Goal: Task Accomplishment & Management: Use online tool/utility

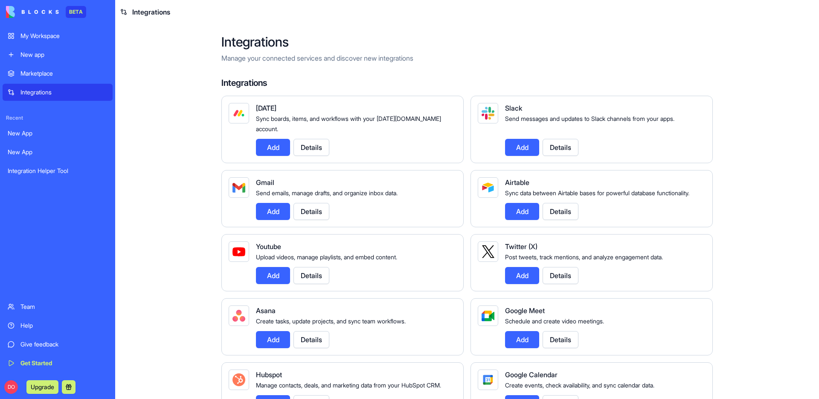
scroll to position [677, 0]
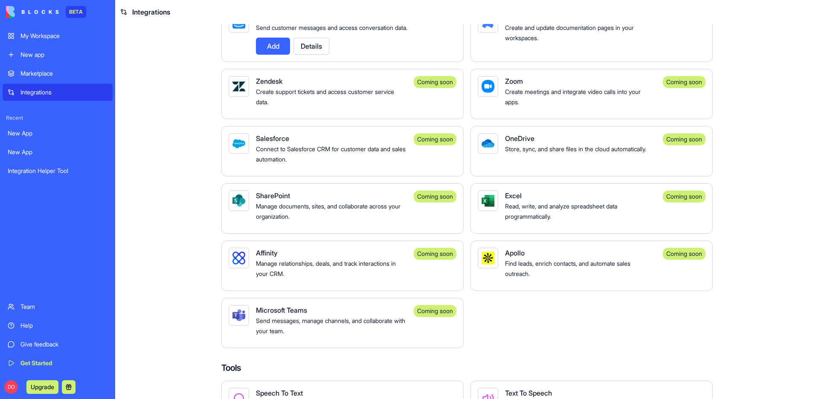
click at [757, 66] on main "Integrations Manage your connected services and discover new integrations Integ…" at bounding box center [467, 211] width 704 height 375
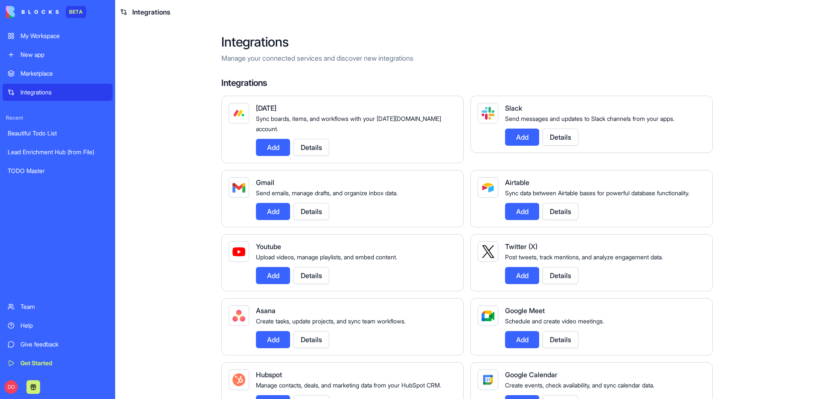
click at [49, 52] on div "New app" at bounding box center [63, 54] width 87 height 9
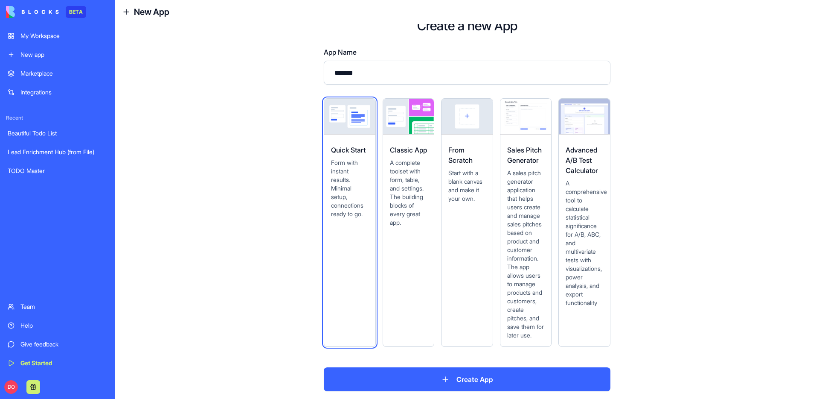
click at [366, 72] on input "*******" at bounding box center [467, 73] width 287 height 24
type input "*******"
click at [463, 172] on span "Start with a blank canvas and make it your own." at bounding box center [467, 186] width 38 height 34
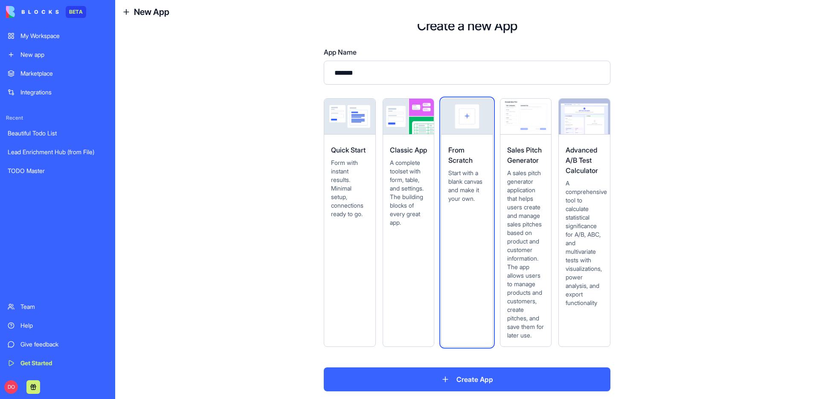
click at [468, 385] on button "Create App" at bounding box center [467, 379] width 287 height 24
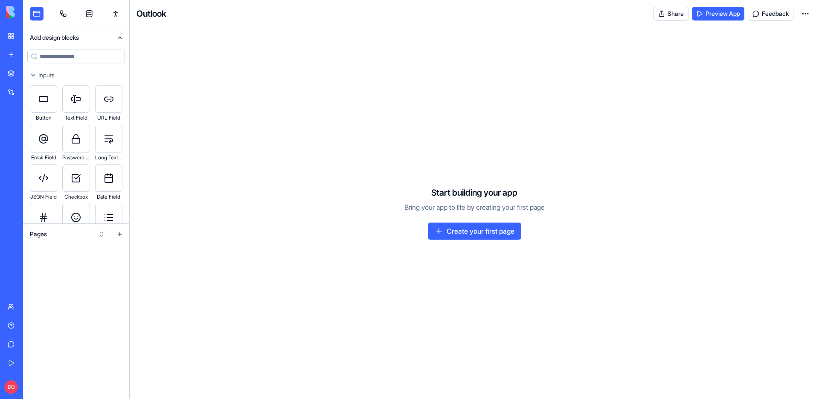
click at [230, 162] on div "Start building your app Bring your app to life by creating your first page Crea…" at bounding box center [474, 212] width 689 height 371
click at [58, 19] on link at bounding box center [63, 14] width 14 height 14
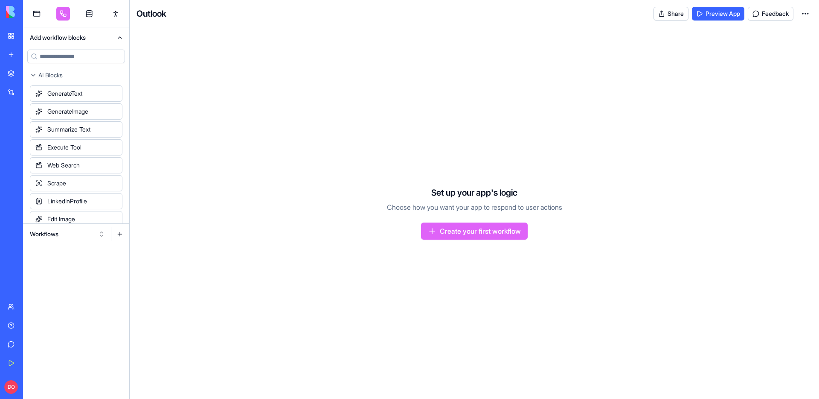
click at [118, 234] on button at bounding box center [120, 234] width 14 height 14
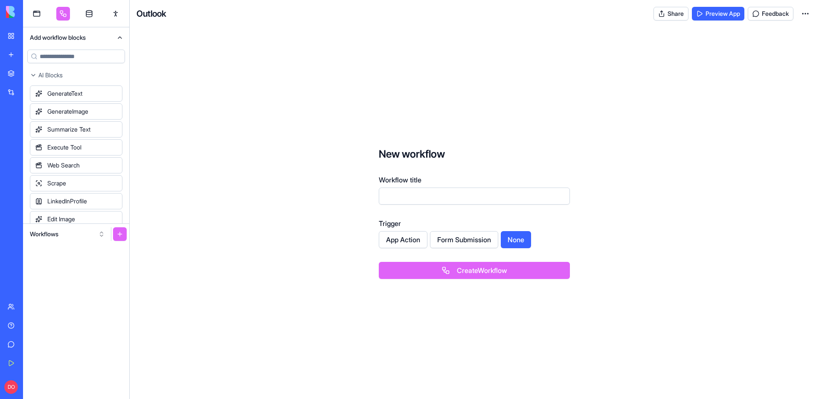
click at [207, 256] on div "New workflow Workflow title Trigger App Action Form Submission None Create Work…" at bounding box center [474, 212] width 689 height 371
click at [106, 238] on button "Workflows" at bounding box center [68, 234] width 84 height 14
click at [69, 276] on div "Actions" at bounding box center [67, 279] width 81 height 14
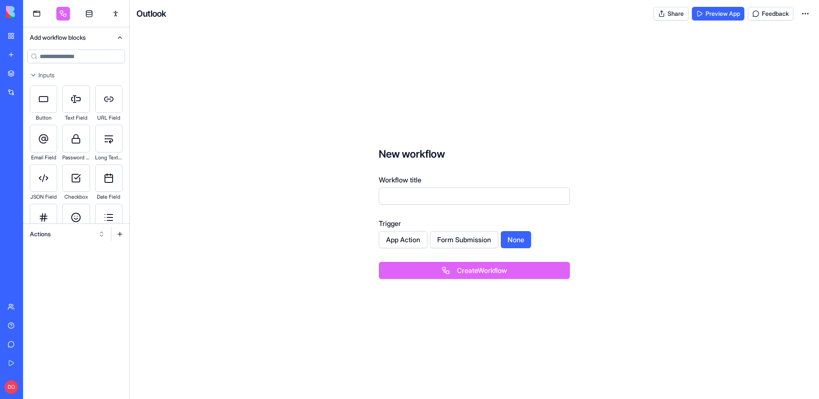
click at [122, 236] on button at bounding box center [120, 234] width 14 height 14
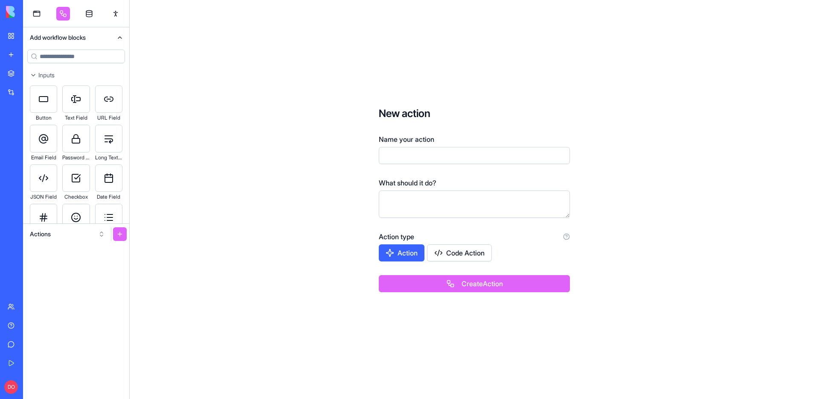
click at [398, 157] on input "Name your action" at bounding box center [474, 155] width 191 height 17
type input "*"
type input "**********"
click at [432, 280] on button "Create Action" at bounding box center [474, 283] width 191 height 17
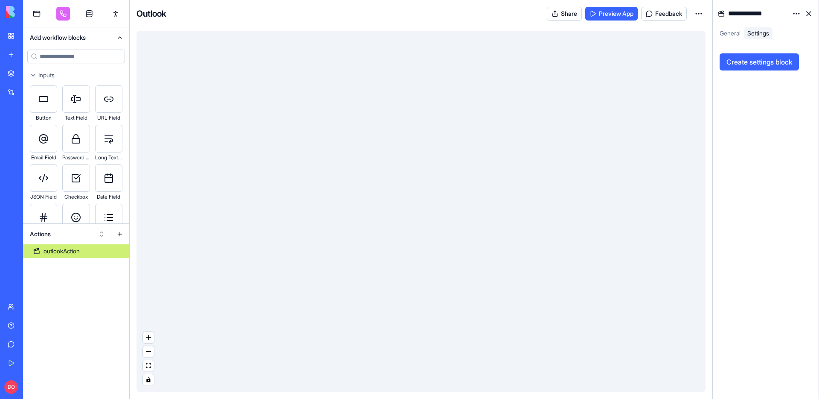
click at [67, 61] on input at bounding box center [76, 56] width 98 height 14
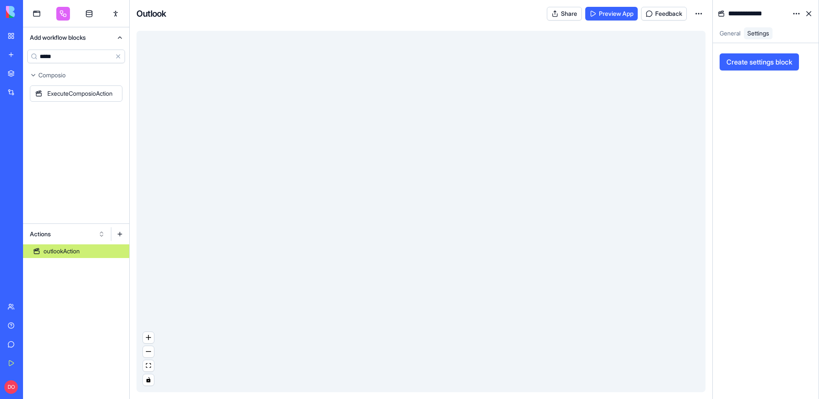
type input "*****"
drag, startPoint x: 87, startPoint y: 95, endPoint x: 406, endPoint y: 178, distance: 328.9
click at [406, 178] on div "**********" at bounding box center [421, 199] width 796 height 399
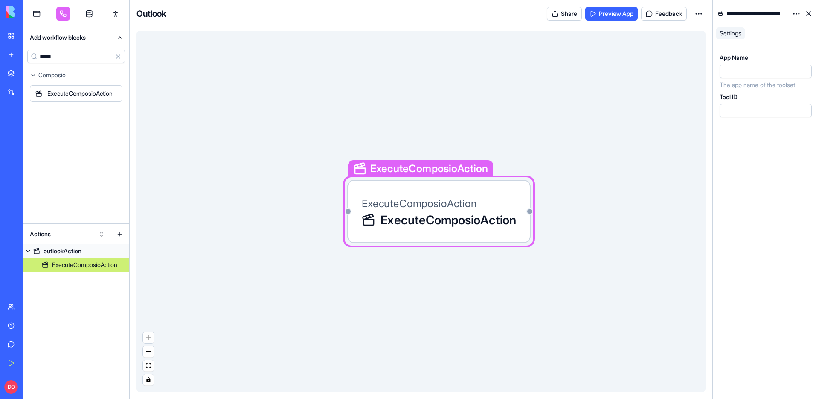
click at [747, 76] on div at bounding box center [766, 71] width 92 height 14
click at [745, 164] on div "App Name ******* The app name of the toolset Tool ID" at bounding box center [766, 220] width 92 height 335
click at [628, 136] on div "ExecuteComposioAction ExecuteComposioAction ExecuteComposioAction" at bounding box center [421, 211] width 569 height 361
click at [574, 98] on div "ExecuteComposioAction ExecuteComposioAction ExecuteComposioAction" at bounding box center [421, 211] width 569 height 361
click at [78, 252] on div "outlookAction" at bounding box center [63, 251] width 38 height 9
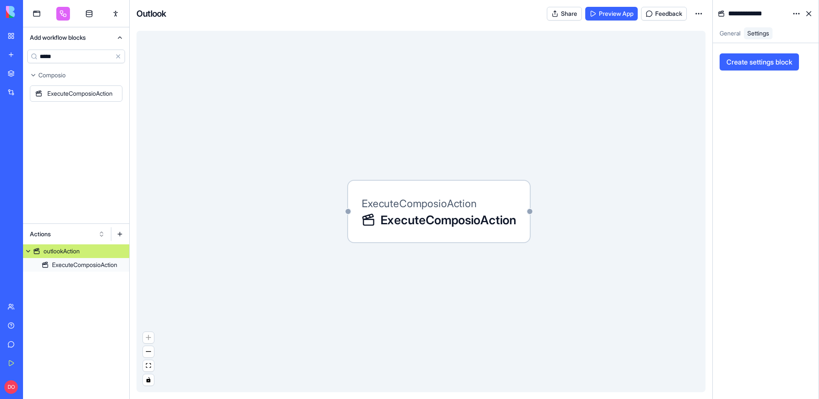
click at [731, 33] on span "General" at bounding box center [730, 32] width 21 height 7
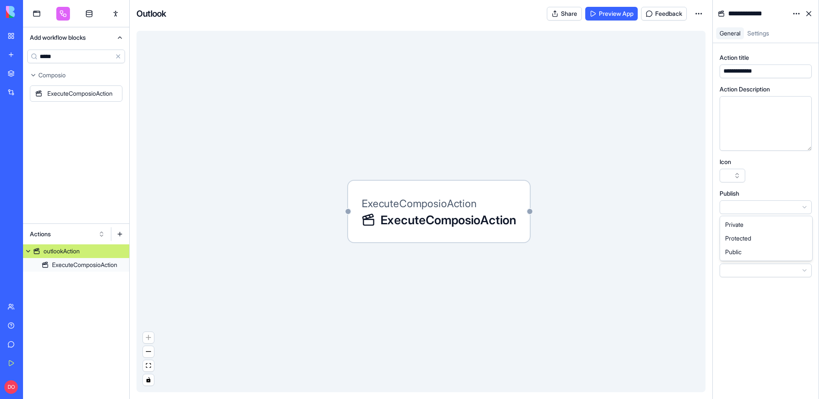
click at [736, 204] on html "**********" at bounding box center [409, 199] width 819 height 399
click at [736, 234] on html "**********" at bounding box center [409, 199] width 819 height 399
click at [794, 15] on html "**********" at bounding box center [409, 199] width 819 height 399
click at [777, 32] on span "State" at bounding box center [772, 31] width 14 height 9
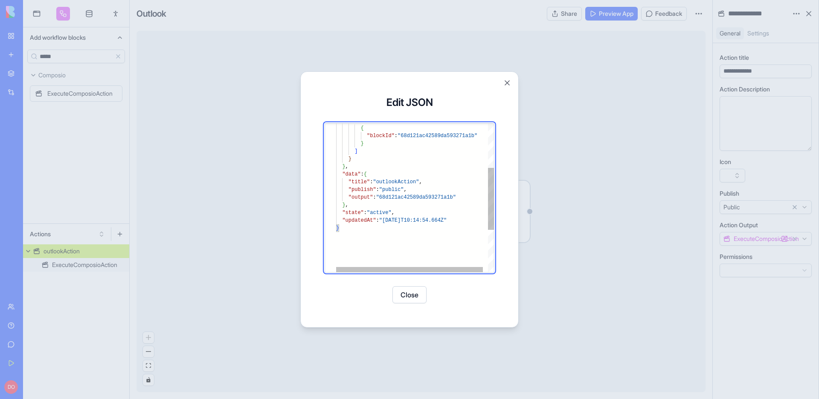
click at [424, 189] on div ""blocks" : [ { "blockId" : "68d121ac42589da593271a1b" } ] } } , "data" : { "tit…" at bounding box center [417, 195] width 163 height 356
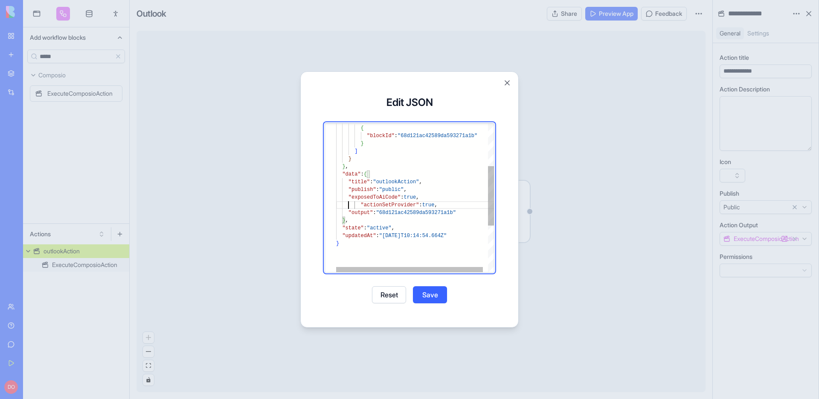
scroll to position [31, 12]
type textarea "**********"
click at [432, 289] on button "Save" at bounding box center [430, 294] width 34 height 17
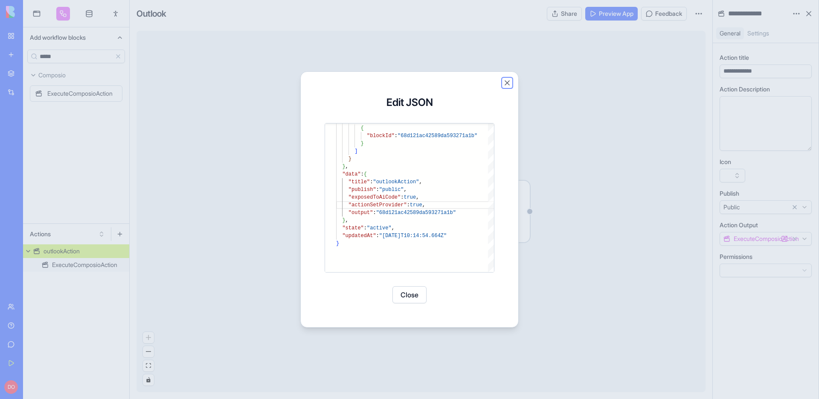
click at [511, 82] on button "Close" at bounding box center [507, 83] width 9 height 9
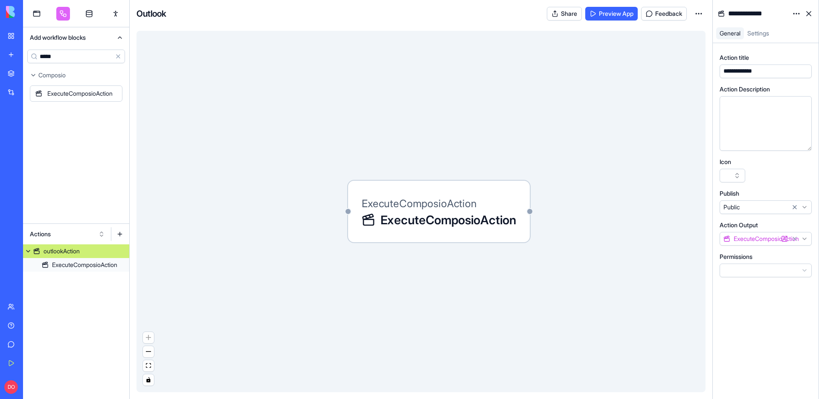
click at [699, 16] on html "**********" at bounding box center [409, 199] width 819 height 399
click at [678, 33] on span "Edit app" at bounding box center [679, 34] width 21 height 9
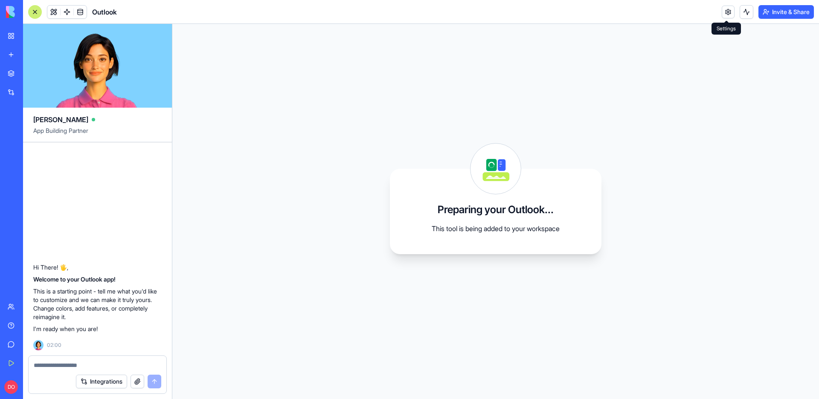
click at [722, 16] on link at bounding box center [728, 12] width 13 height 13
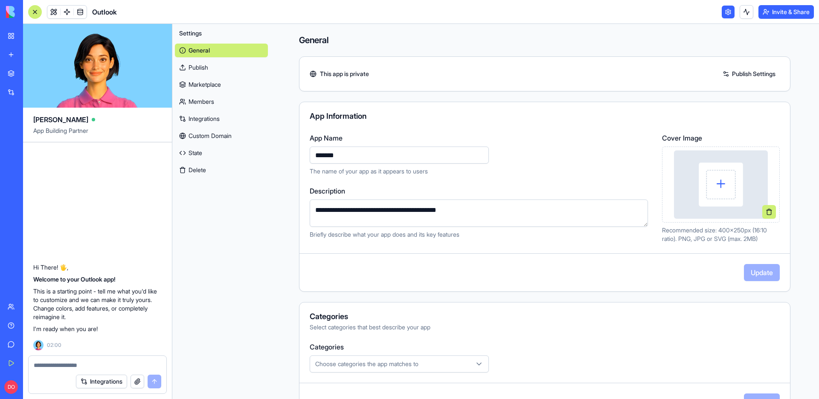
click at [197, 151] on link "State" at bounding box center [221, 153] width 93 height 14
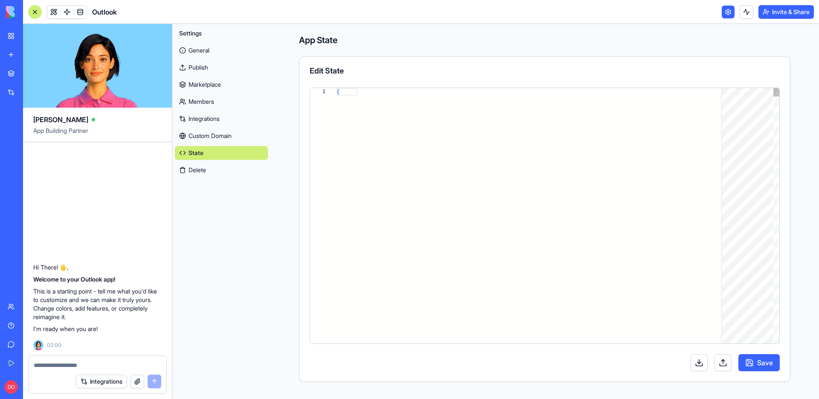
scroll to position [77, 0]
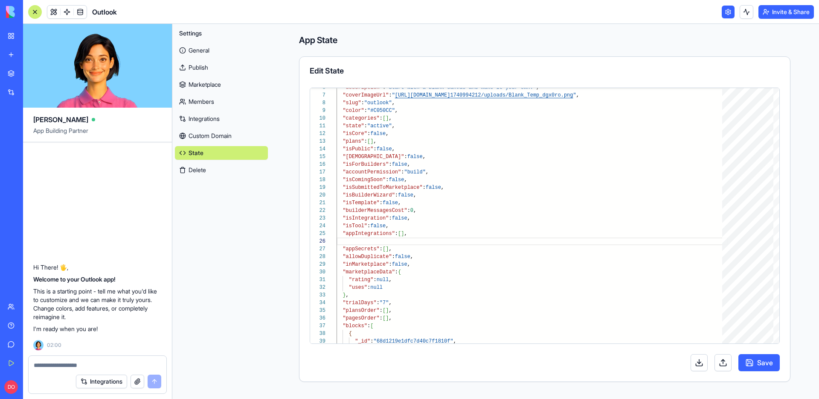
scroll to position [69, 12]
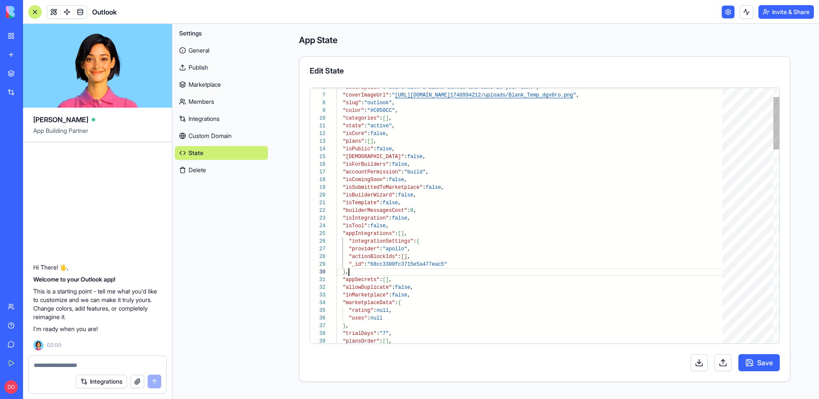
drag, startPoint x: 454, startPoint y: 263, endPoint x: 437, endPoint y: 257, distance: 17.7
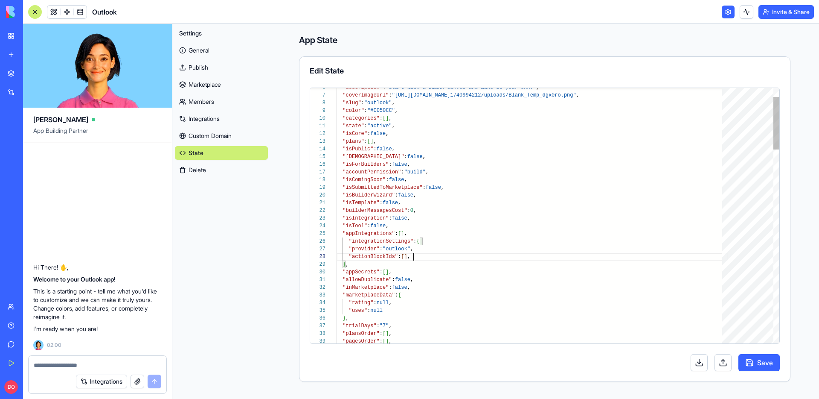
scroll to position [54, 74]
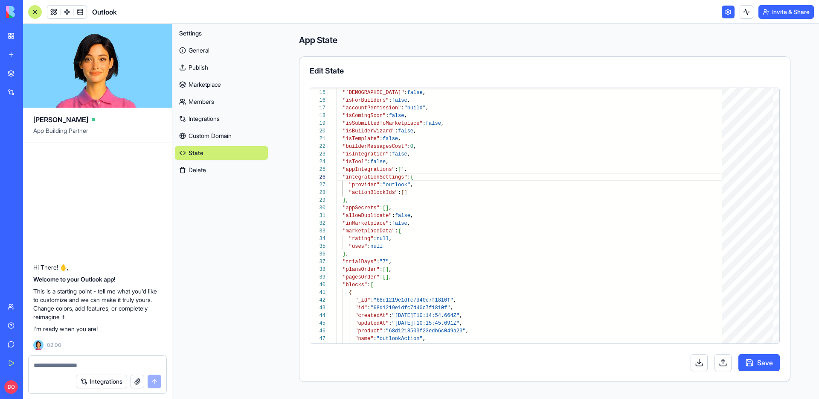
click at [759, 361] on button "Save" at bounding box center [759, 362] width 41 height 17
type textarea "**********"
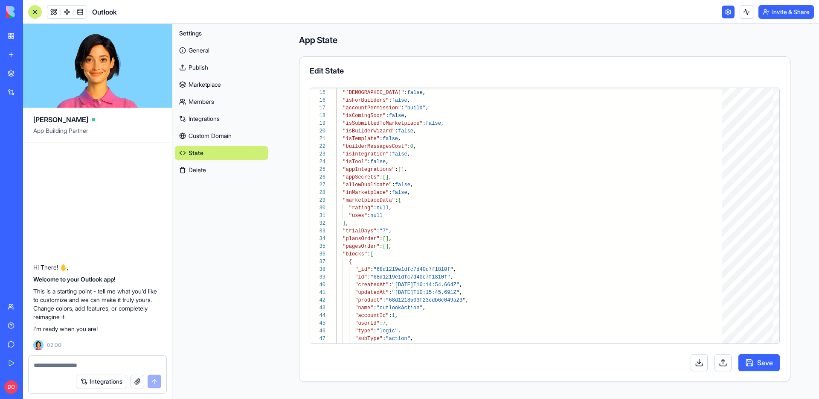
click at [191, 86] on link "Marketplace" at bounding box center [221, 85] width 93 height 14
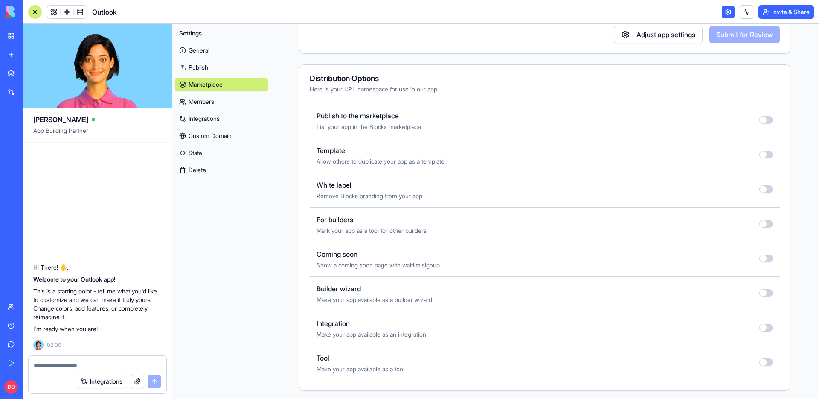
scroll to position [251, 0]
click at [762, 325] on button "button" at bounding box center [766, 325] width 14 height 8
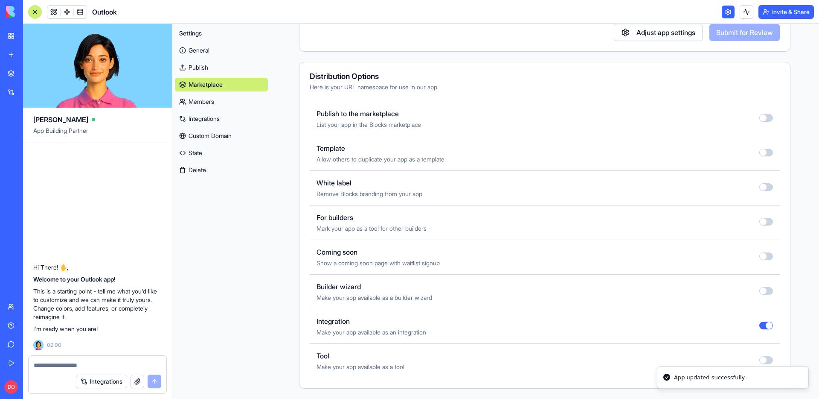
click at [759, 255] on button "button" at bounding box center [766, 256] width 14 height 8
click at [761, 222] on button "button" at bounding box center [766, 222] width 14 height 8
click at [764, 117] on button "button" at bounding box center [766, 118] width 14 height 8
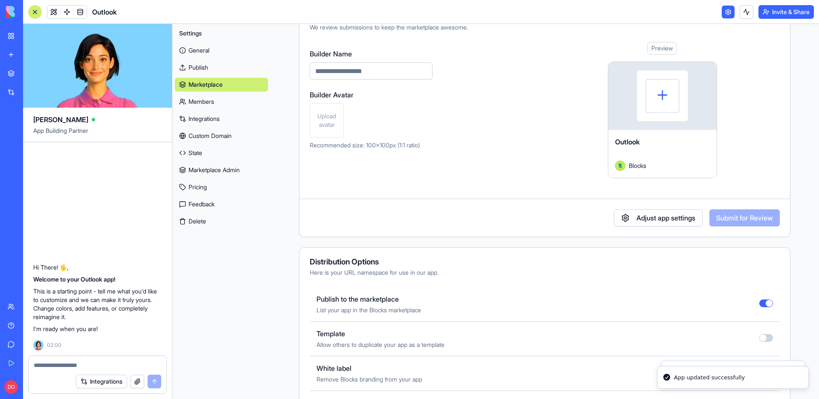
scroll to position [0, 0]
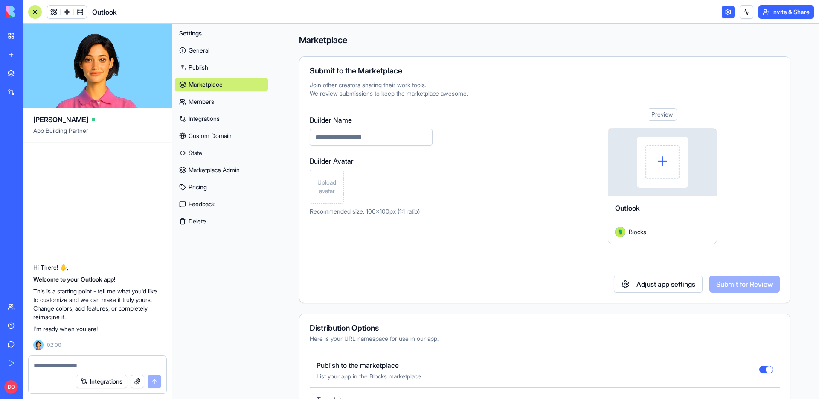
click at [201, 49] on link "General" at bounding box center [221, 51] width 93 height 14
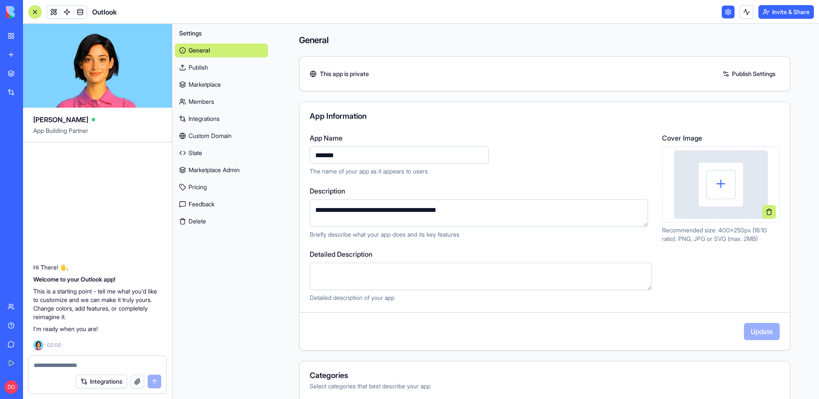
click at [460, 208] on textarea "**********" at bounding box center [479, 212] width 338 height 27
paste textarea "**********"
type textarea "**********"
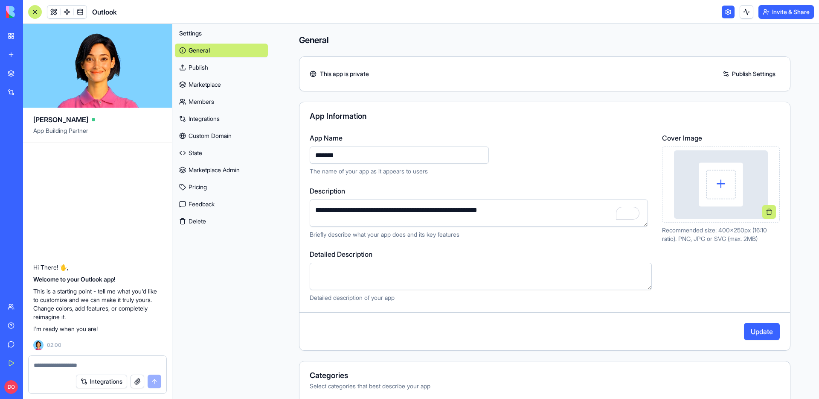
click at [363, 278] on textarea "Detailed Description" at bounding box center [481, 275] width 342 height 27
paste textarea "**********"
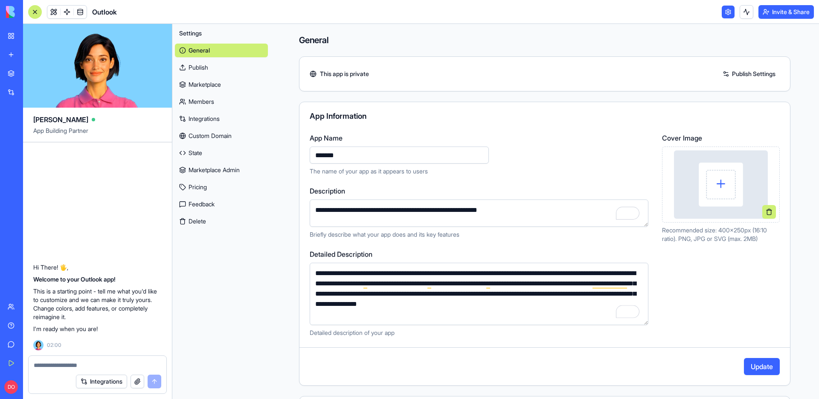
type textarea "**********"
click at [714, 181] on img at bounding box center [721, 184] width 94 height 68
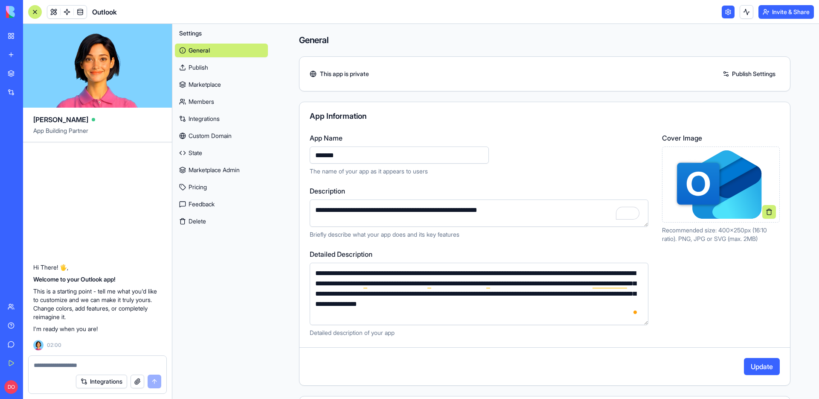
click at [362, 157] on input "*******" at bounding box center [399, 154] width 179 height 17
paste input "**********"
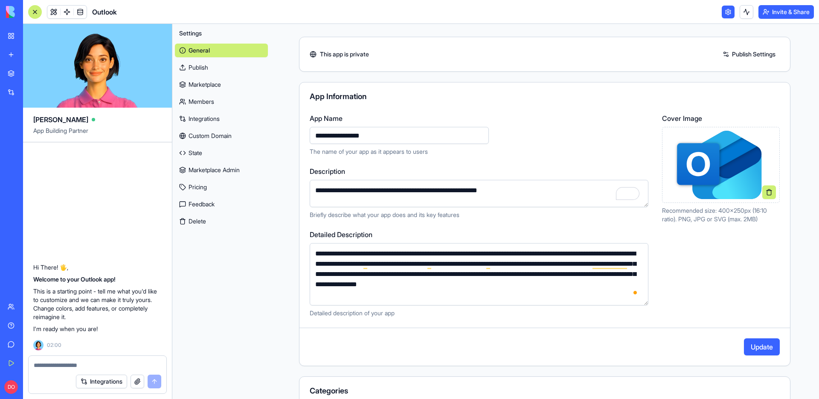
drag, startPoint x: 346, startPoint y: 137, endPoint x: 281, endPoint y: 136, distance: 64.4
click at [282, 136] on div "**********" at bounding box center [545, 298] width 546 height 589
type input "*******"
click at [753, 343] on button "Update" at bounding box center [762, 346] width 36 height 17
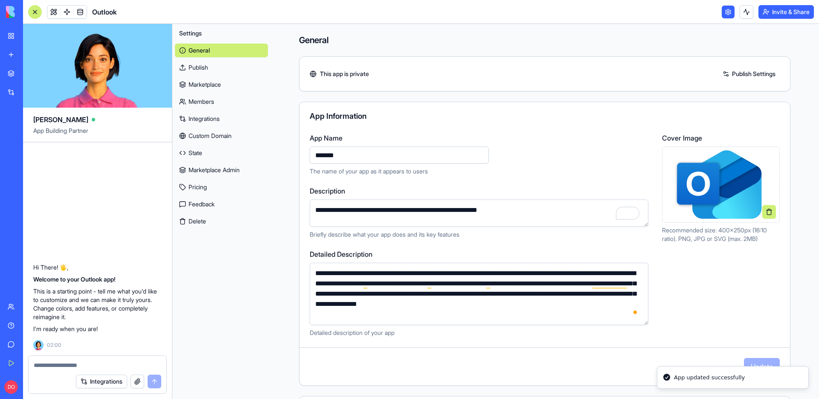
click at [211, 67] on link "Publish" at bounding box center [221, 68] width 93 height 14
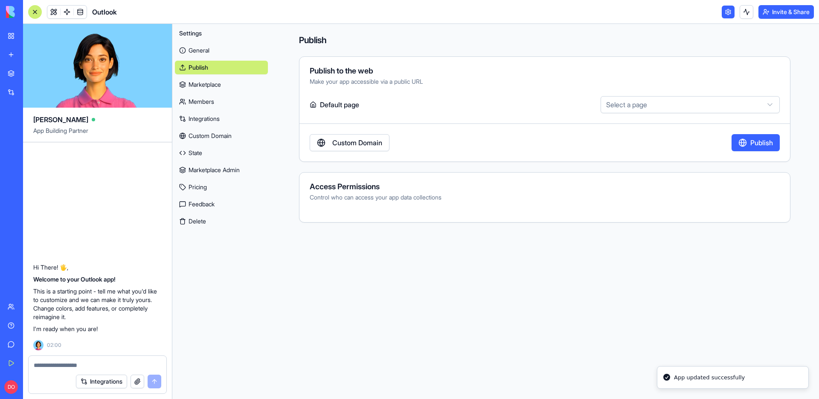
click at [744, 137] on button "Publish" at bounding box center [756, 142] width 48 height 17
click at [200, 85] on link "Marketplace" at bounding box center [221, 85] width 93 height 14
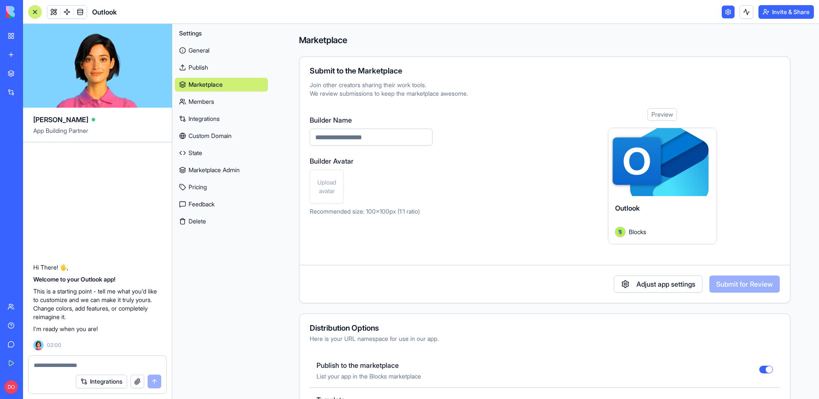
click at [11, 93] on link "Integrations" at bounding box center [20, 92] width 34 height 17
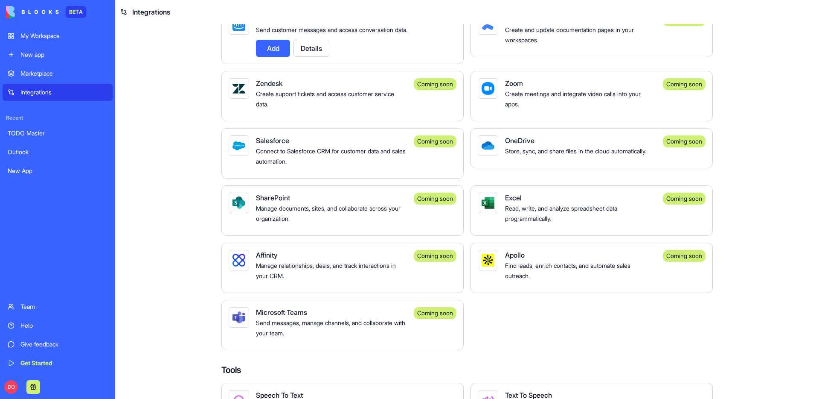
click at [182, 184] on main "Integrations Manage your connected services and discover new integrations Integ…" at bounding box center [467, 211] width 704 height 375
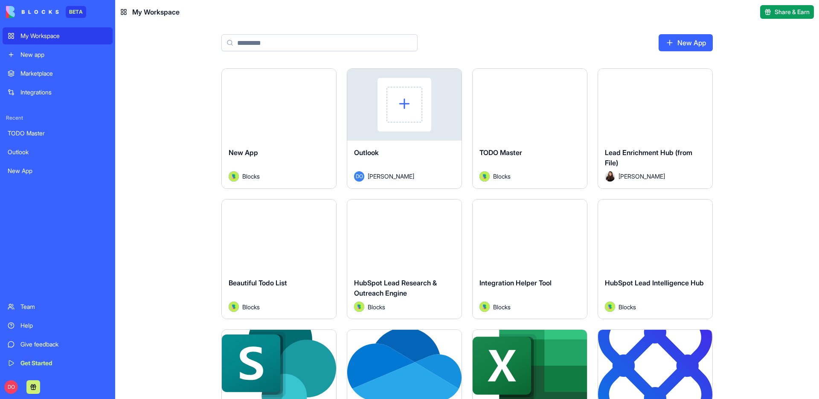
click at [317, 152] on div "New App" at bounding box center [279, 159] width 101 height 24
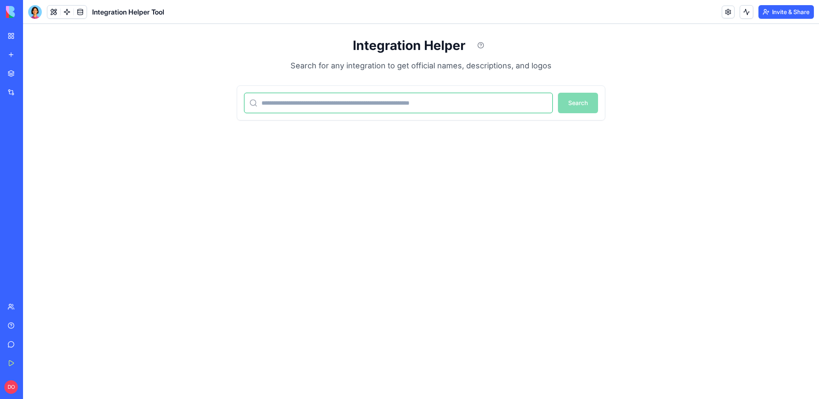
click at [323, 107] on input at bounding box center [398, 103] width 309 height 20
type input "*******"
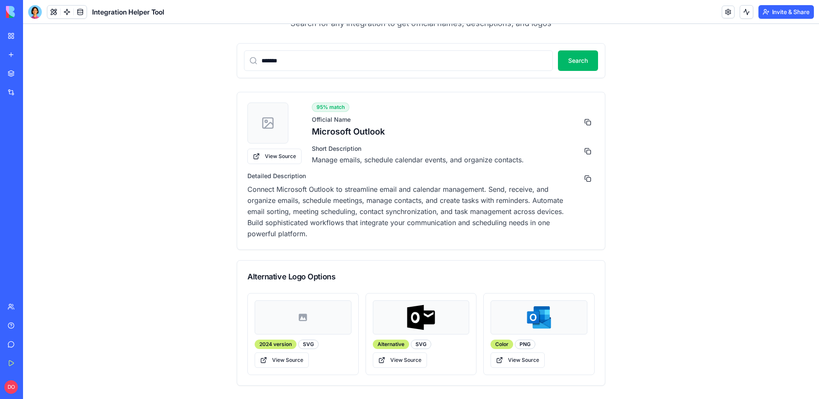
scroll to position [43, 0]
click at [587, 150] on button at bounding box center [588, 151] width 14 height 14
click at [583, 180] on button at bounding box center [588, 178] width 14 height 14
click at [516, 361] on button "View Source" at bounding box center [518, 359] width 54 height 15
click at [579, 62] on button "Search" at bounding box center [578, 60] width 40 height 20
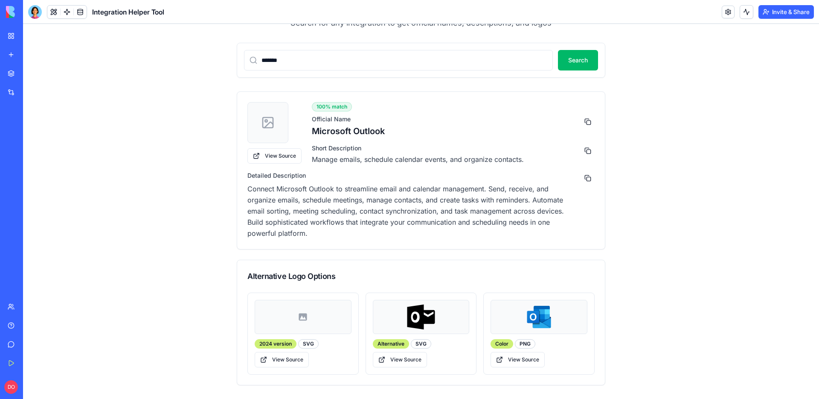
click at [652, 136] on div "Integration Helper Search for any integration to get official names, descriptio…" at bounding box center [421, 189] width 796 height 417
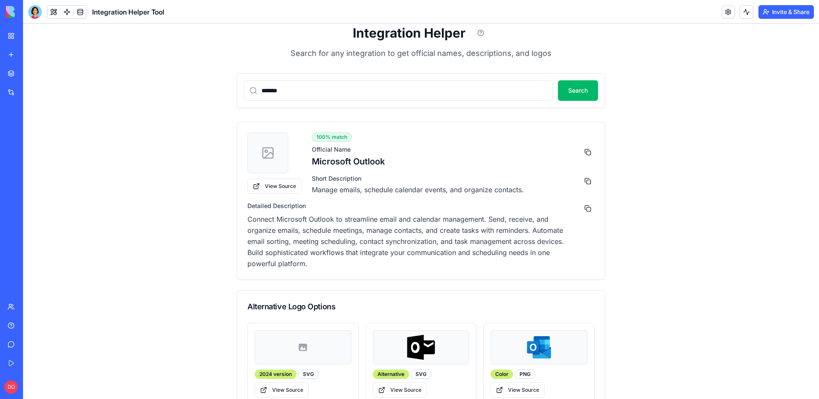
scroll to position [0, 0]
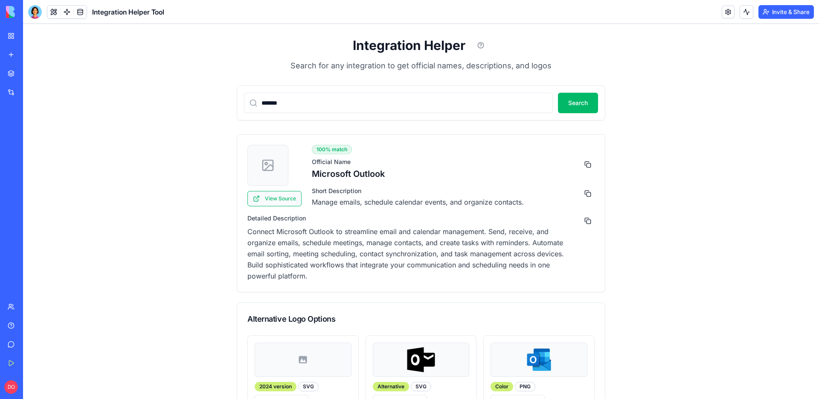
click at [286, 200] on button "View Source" at bounding box center [274, 198] width 54 height 15
click at [584, 162] on button at bounding box center [588, 164] width 14 height 14
click at [779, 14] on button "Invite & Share" at bounding box center [786, 12] width 55 height 14
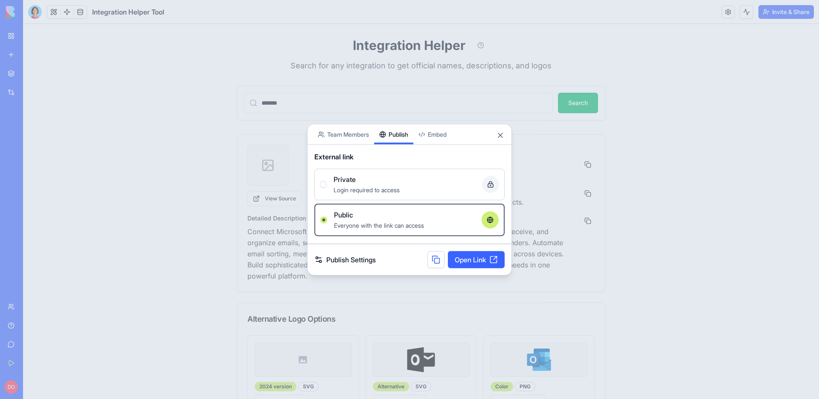
click at [388, 98] on body "BETA My Workspace New app Marketplace Integrations Recent TODO Master Outlook N…" at bounding box center [409, 199] width 819 height 399
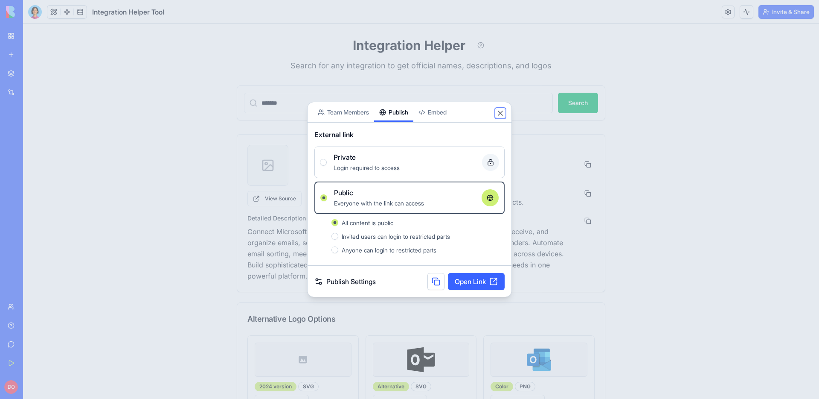
click at [497, 112] on button "Close" at bounding box center [500, 113] width 9 height 9
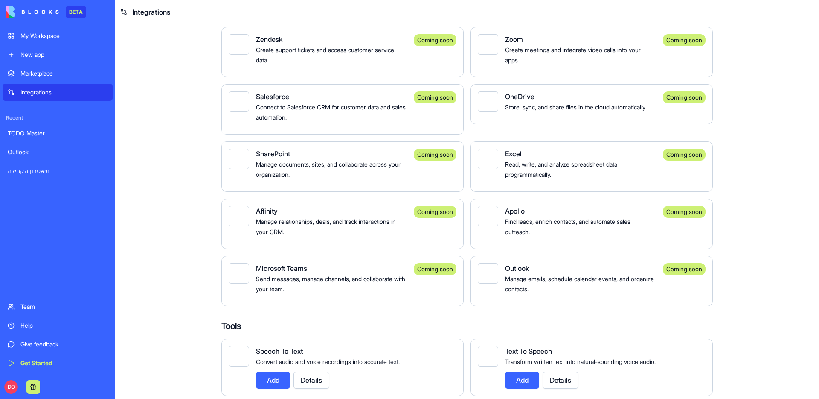
scroll to position [729, 0]
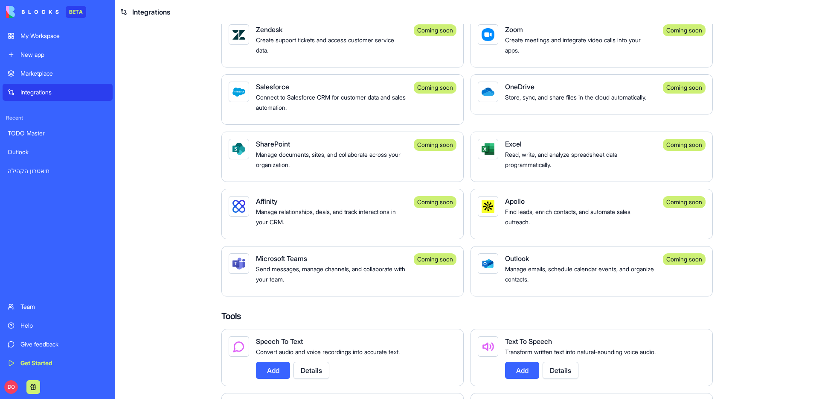
click at [558, 263] on div "Outlook" at bounding box center [580, 258] width 151 height 10
click at [507, 262] on span "Outlook" at bounding box center [517, 258] width 24 height 9
click at [618, 284] on div "Manage emails, schedule calendar events, and organize contacts." at bounding box center [580, 273] width 151 height 20
click at [358, 263] on div "Microsoft Teams" at bounding box center [331, 258] width 151 height 10
click at [349, 284] on div "Send messages, manage channels, and collaborate with your team." at bounding box center [331, 273] width 151 height 20
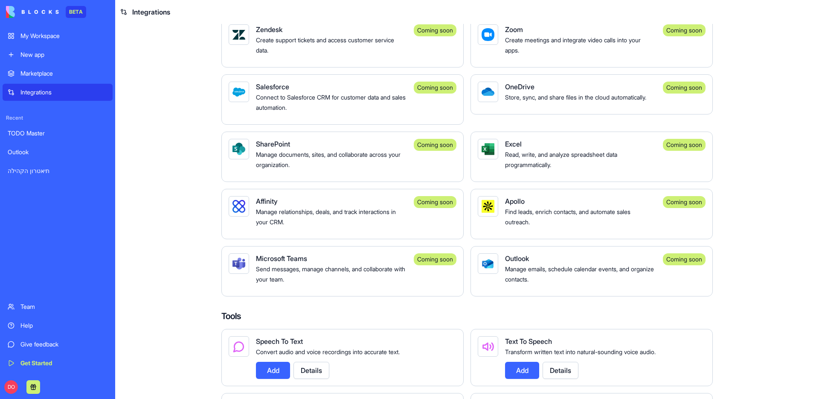
click at [602, 283] on div "Manage emails, schedule calendar events, and organize contacts." at bounding box center [580, 273] width 151 height 20
drag, startPoint x: 654, startPoint y: 288, endPoint x: 684, endPoint y: 268, distance: 35.9
click at [657, 288] on div "Outlook Manage emails, schedule calendar events, and organize contacts. Coming …" at bounding box center [592, 271] width 242 height 50
click at [684, 263] on div "Coming soon" at bounding box center [684, 259] width 43 height 12
click at [492, 265] on div at bounding box center [488, 263] width 20 height 20
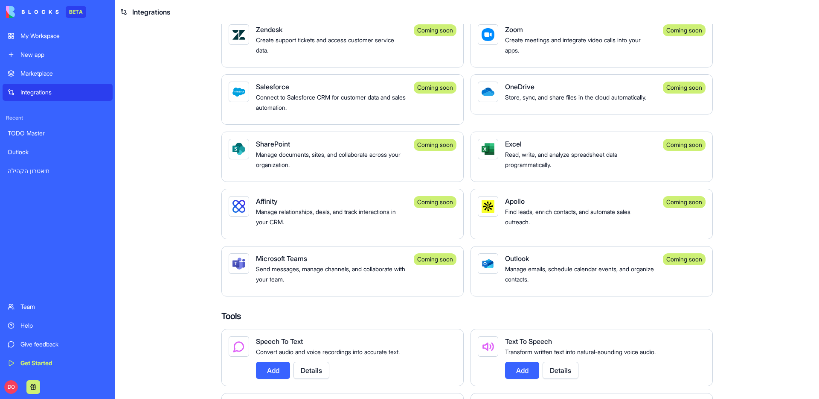
click at [482, 270] on div at bounding box center [488, 263] width 13 height 13
click at [525, 262] on span "Outlook" at bounding box center [517, 258] width 24 height 9
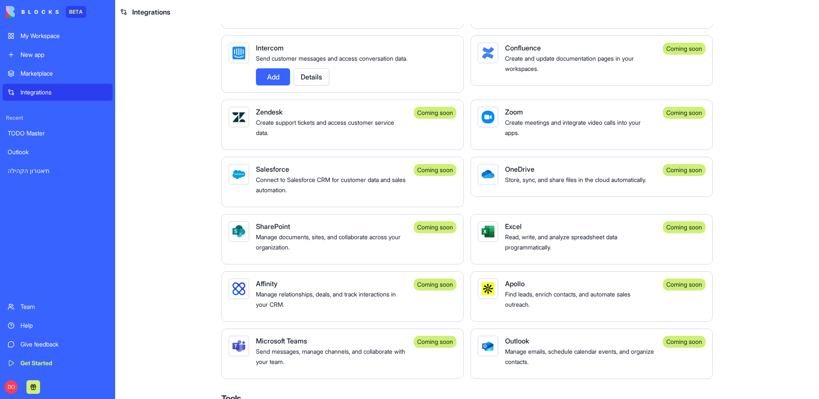
scroll to position [684, 0]
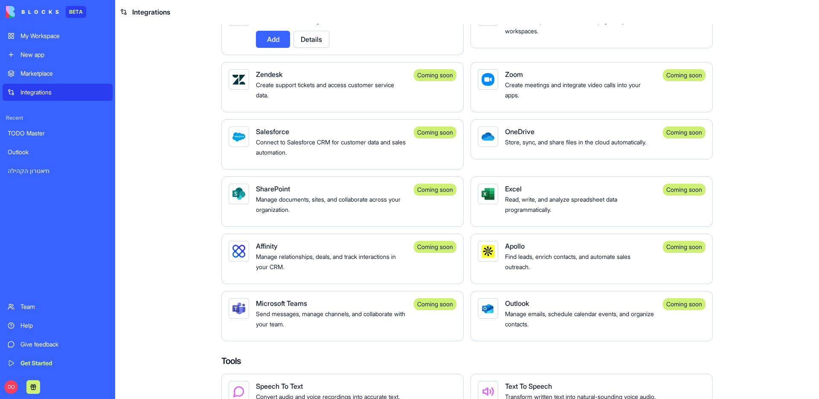
click at [529, 213] on span "Read, write, and analyze spreadsheet data programmatically." at bounding box center [561, 203] width 112 height 17
click at [523, 261] on div "Find leads, enrich contacts, and automate sales outreach." at bounding box center [580, 261] width 151 height 20
click at [513, 300] on div "Outlook Manage emails, schedule calendar events, and organize contacts. Coming …" at bounding box center [592, 316] width 242 height 50
click at [513, 321] on span "Manage emails, schedule calendar events, and organize contacts." at bounding box center [579, 318] width 149 height 17
click at [480, 318] on div at bounding box center [488, 308] width 20 height 20
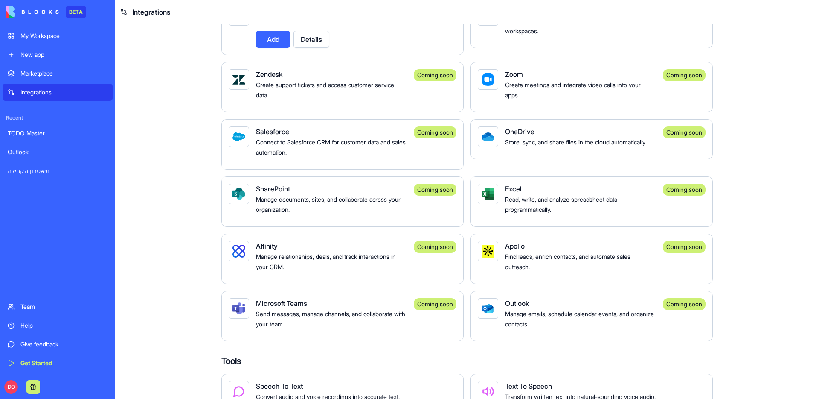
drag, startPoint x: 495, startPoint y: 325, endPoint x: 555, endPoint y: 335, distance: 60.9
click at [495, 325] on div "Outlook Manage emails, schedule calendar events, and organize contacts. Coming …" at bounding box center [592, 316] width 242 height 50
drag, startPoint x: 610, startPoint y: 335, endPoint x: 655, endPoint y: 328, distance: 45.0
click at [610, 329] on div "Manage emails, schedule calendar events, and organize contacts." at bounding box center [580, 318] width 151 height 20
click at [696, 310] on div "Coming soon" at bounding box center [684, 304] width 43 height 12
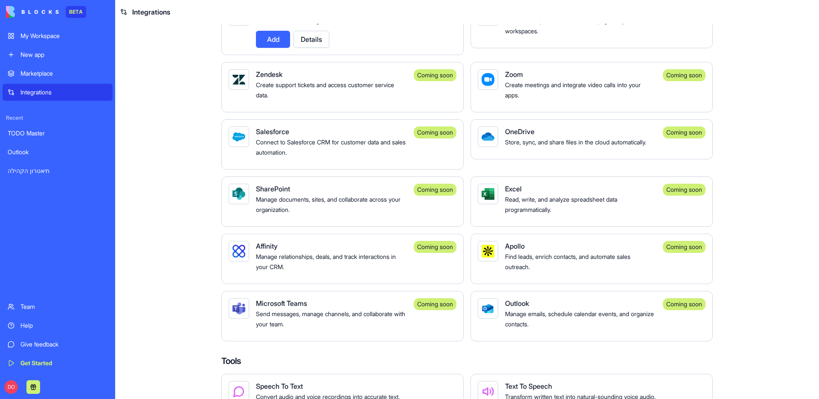
click at [664, 310] on div "Coming soon" at bounding box center [684, 304] width 43 height 12
click at [529, 324] on span "Manage emails, schedule calendar events, and organize contacts." at bounding box center [579, 318] width 149 height 17
click at [354, 329] on div "Send messages, manage channels, and collaborate with your team." at bounding box center [331, 318] width 151 height 20
click at [268, 320] on span "Send messages, manage channels, and collaborate with your team." at bounding box center [330, 318] width 149 height 17
click at [271, 271] on div "Manage relationships, deals, and track interactions in your CRM." at bounding box center [331, 261] width 151 height 20
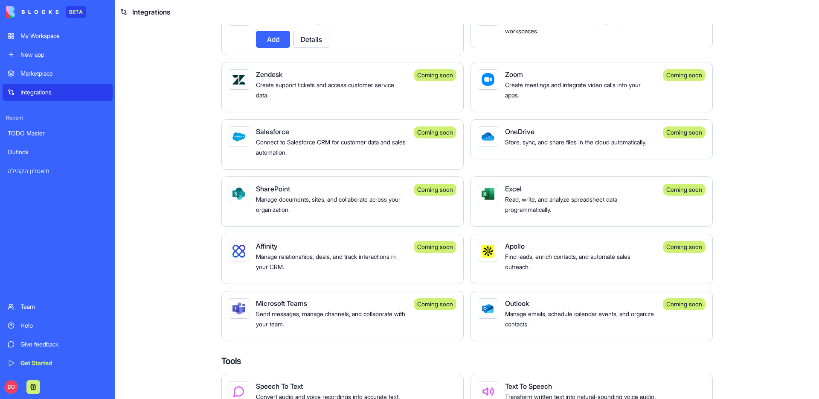
click at [266, 212] on span "Manage documents, sites, and collaborate across your organization." at bounding box center [328, 203] width 145 height 17
click at [262, 261] on div "Manage relationships, deals, and track interactions in your CRM." at bounding box center [331, 261] width 151 height 20
click at [256, 307] on span "Microsoft Teams" at bounding box center [281, 303] width 51 height 9
click at [233, 314] on div at bounding box center [239, 308] width 13 height 13
click at [288, 319] on div "Send messages, manage channels, and collaborate with your team." at bounding box center [331, 318] width 151 height 20
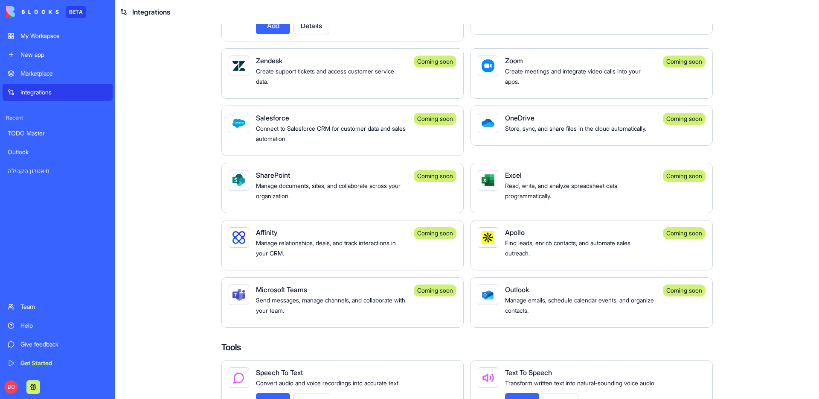
scroll to position [811, 0]
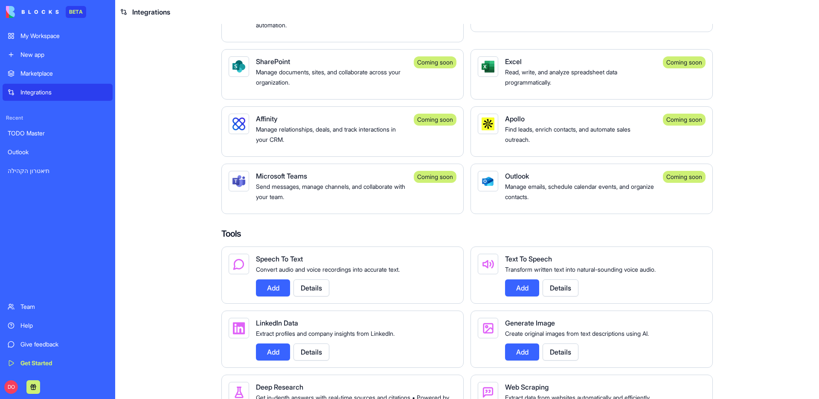
click at [514, 263] on span "Text To Speech" at bounding box center [528, 258] width 47 height 9
click at [511, 81] on span "Read, write, and analyze spreadsheet data programmatically." at bounding box center [561, 76] width 112 height 17
click at [643, 181] on div "Outlook" at bounding box center [580, 176] width 151 height 10
click at [619, 201] on div "Manage emails, schedule calendar events, and organize contacts." at bounding box center [580, 191] width 151 height 20
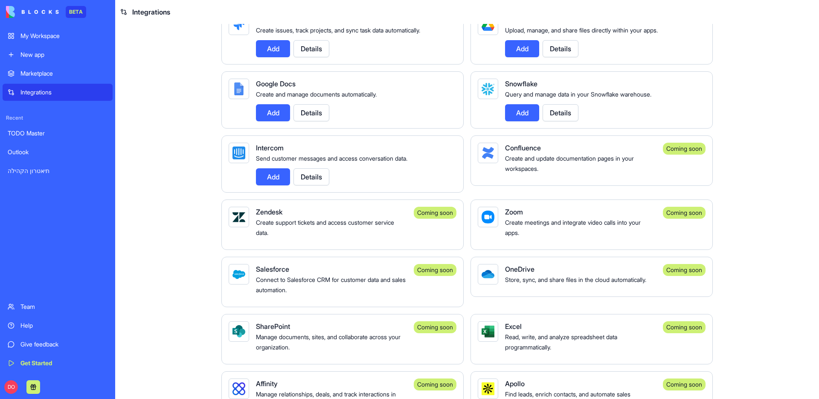
scroll to position [545, 0]
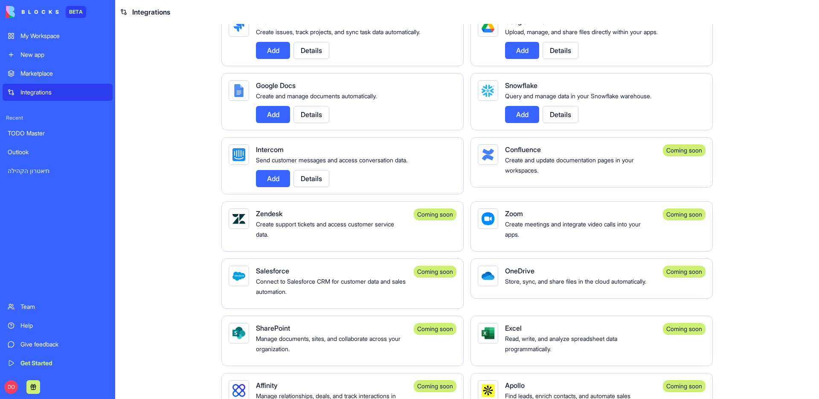
click at [540, 165] on div "Create and update documentation pages in your workspaces." at bounding box center [580, 164] width 151 height 20
click at [422, 165] on div "Send customer messages and access conversation data." at bounding box center [353, 159] width 194 height 10
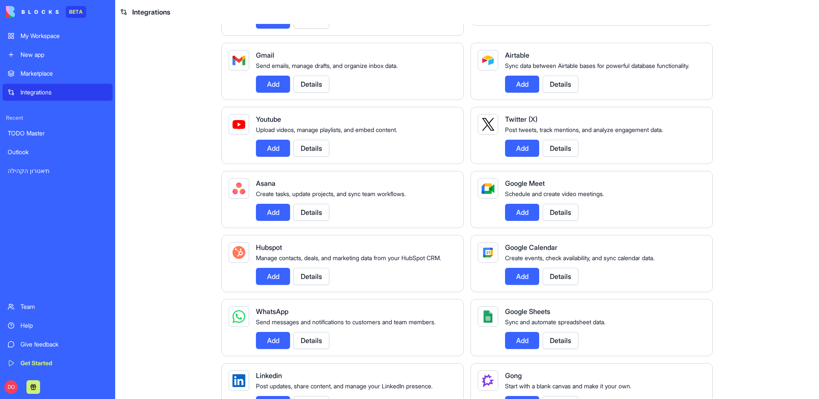
scroll to position [111, 0]
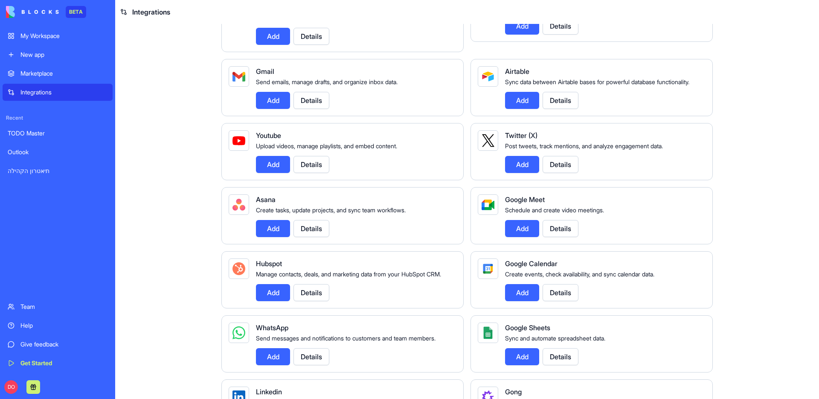
click at [396, 163] on div "Add Details" at bounding box center [353, 164] width 194 height 17
click at [319, 163] on button "Details" at bounding box center [312, 164] width 36 height 17
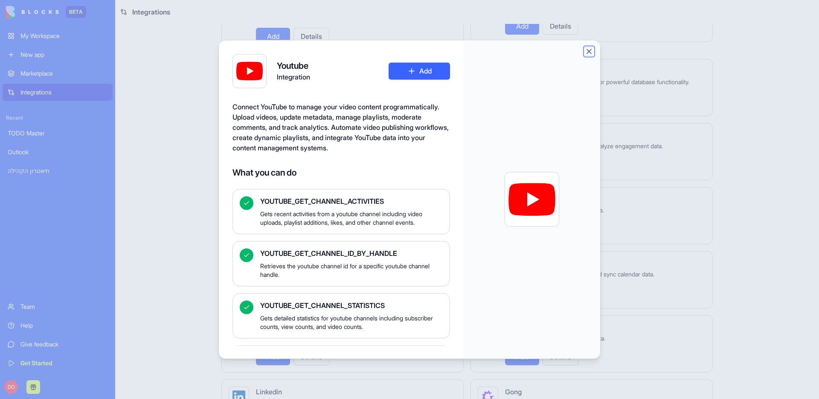
click at [589, 52] on button "Close" at bounding box center [589, 51] width 9 height 9
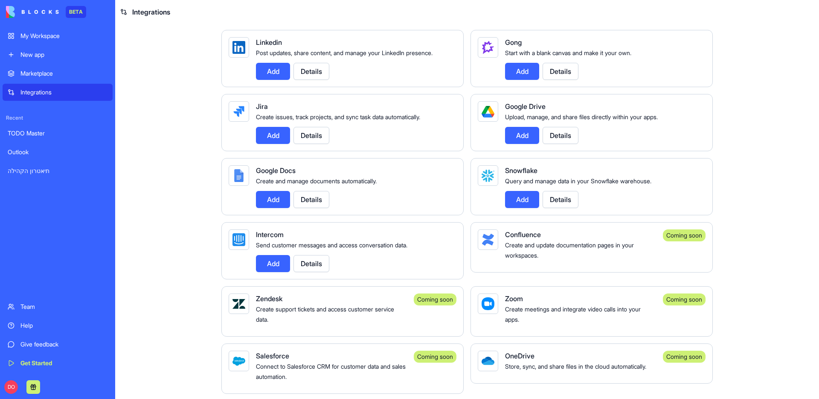
scroll to position [520, 0]
